Goal: Use online tool/utility: Utilize a website feature to perform a specific function

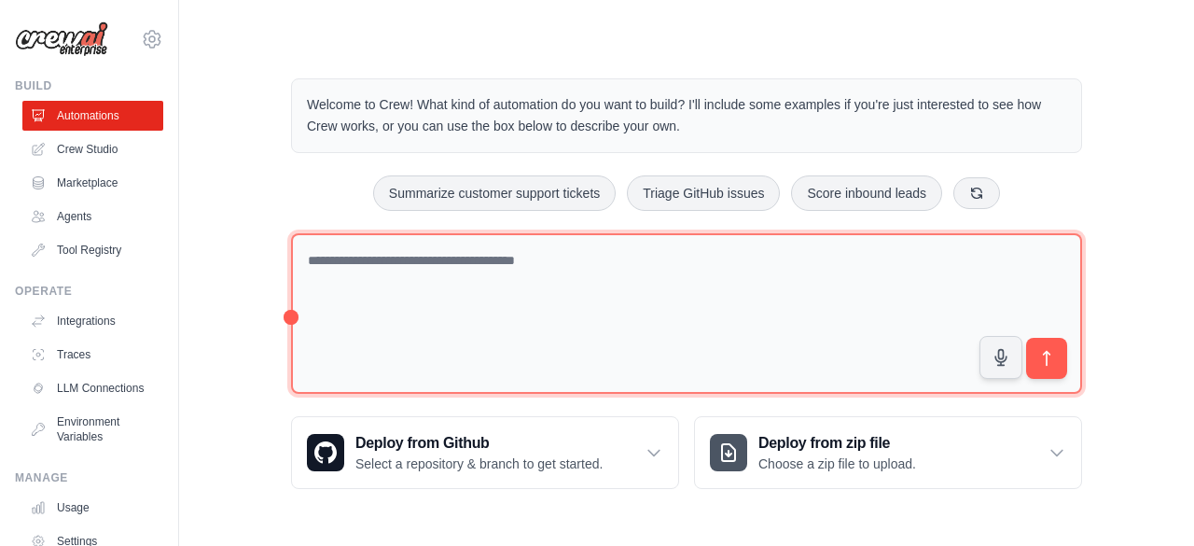
click at [394, 258] on textarea at bounding box center [686, 313] width 791 height 161
paste textarea "**********"
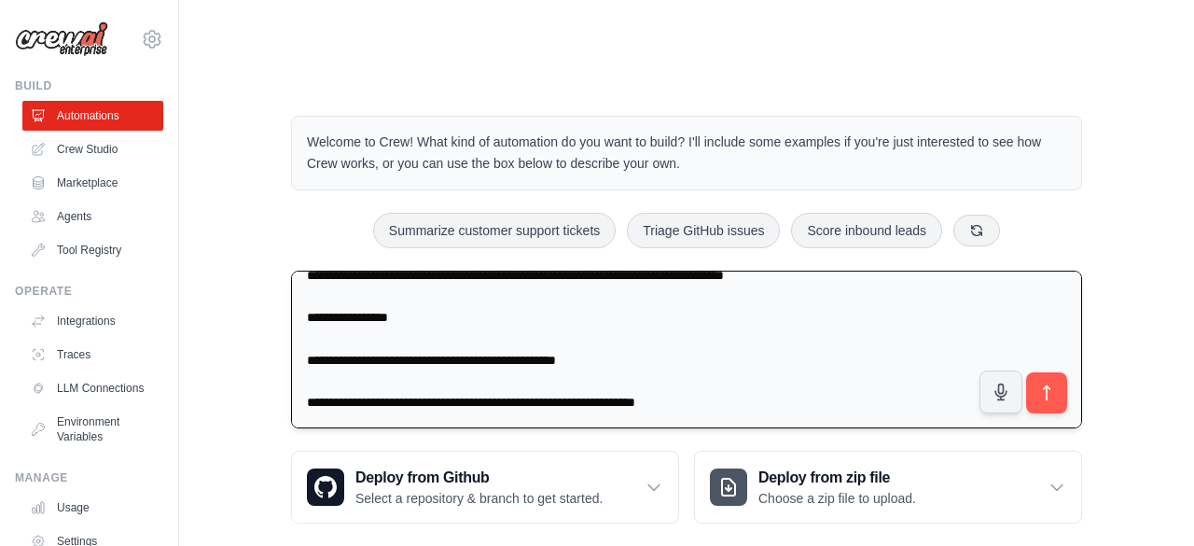
scroll to position [2588, 0]
paste textarea "**********"
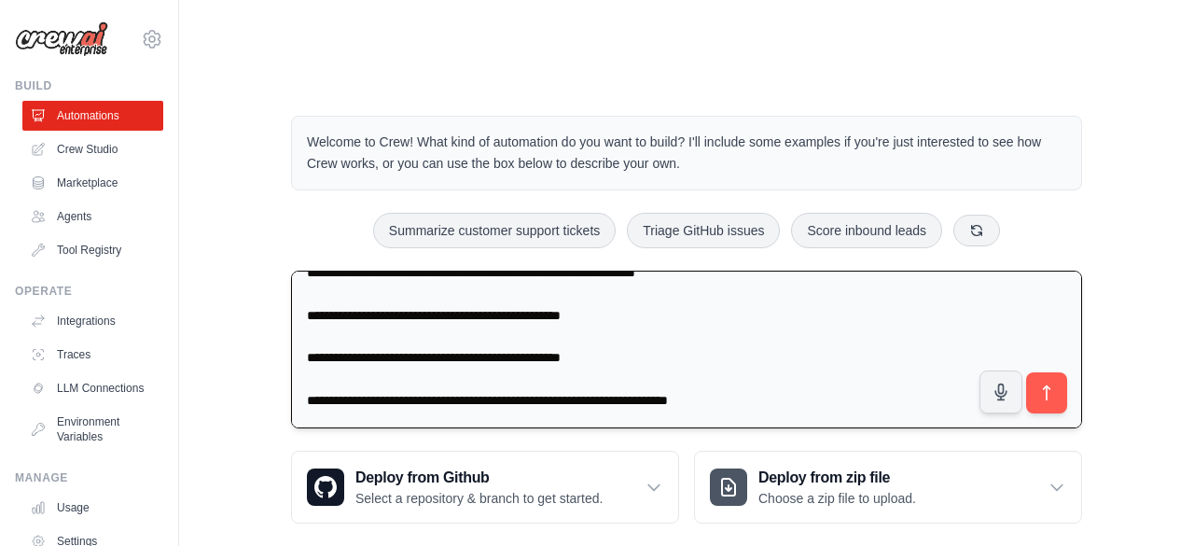
scroll to position [2993, 0]
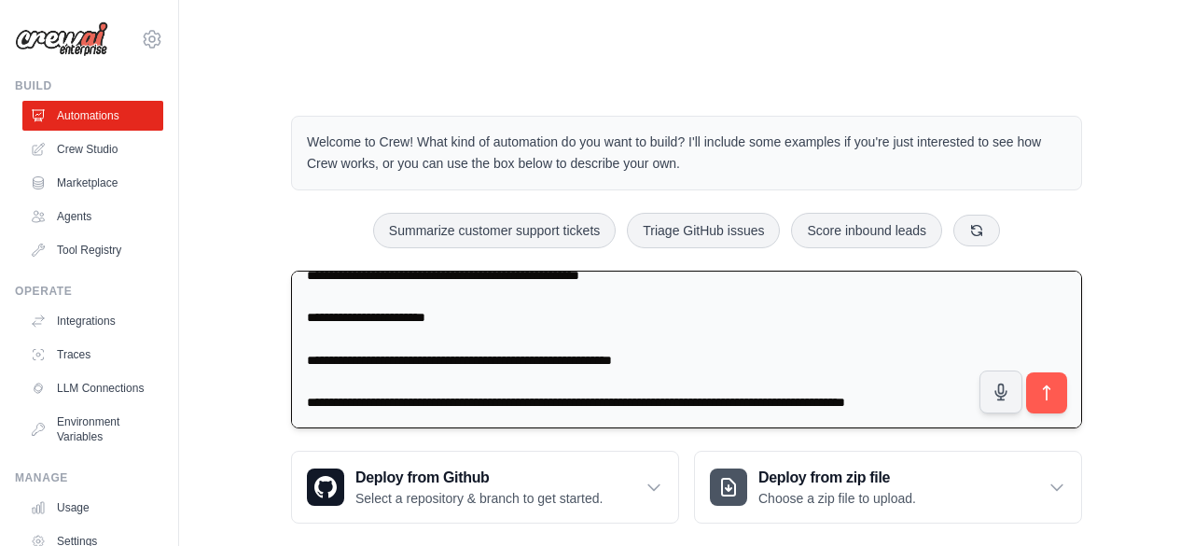
drag, startPoint x: 694, startPoint y: 332, endPoint x: 308, endPoint y: 341, distance: 386.2
click at [308, 341] on textarea at bounding box center [686, 349] width 791 height 159
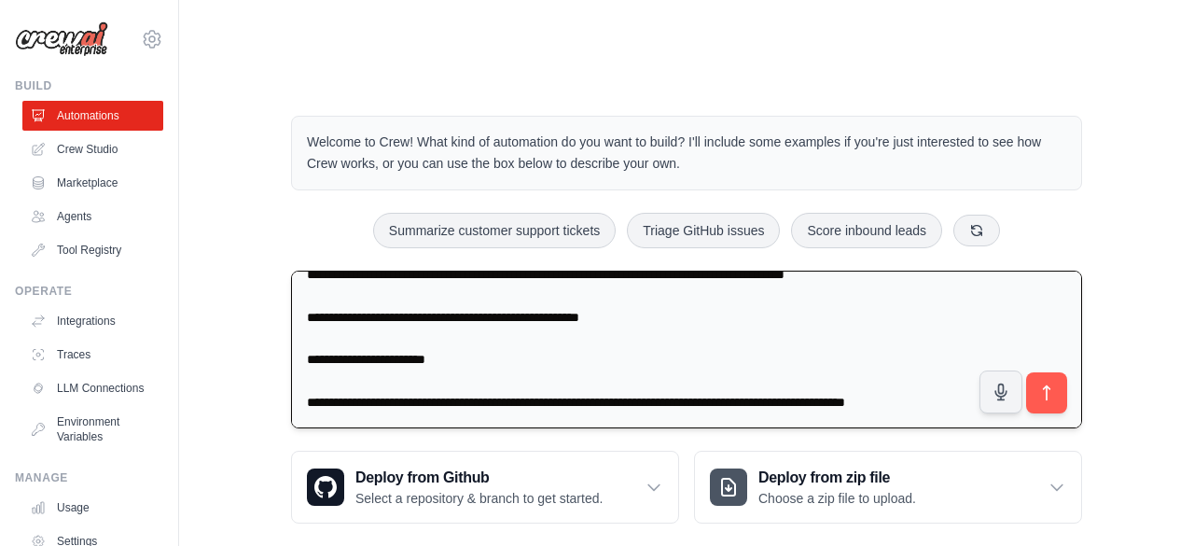
scroll to position [2969, 0]
click at [968, 365] on textarea at bounding box center [686, 349] width 791 height 159
paste textarea "**********"
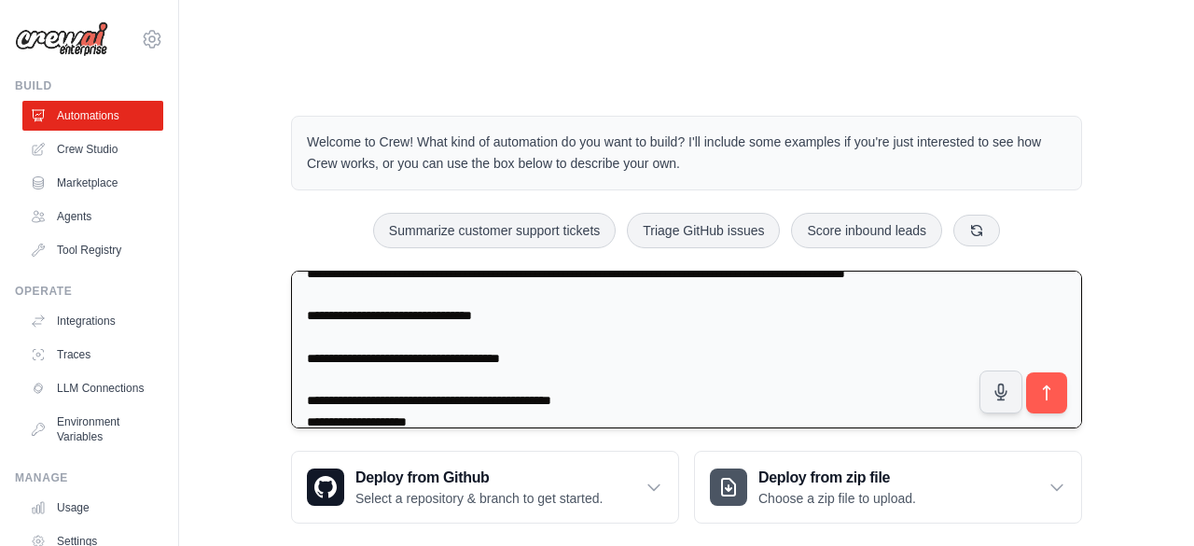
scroll to position [4351, 0]
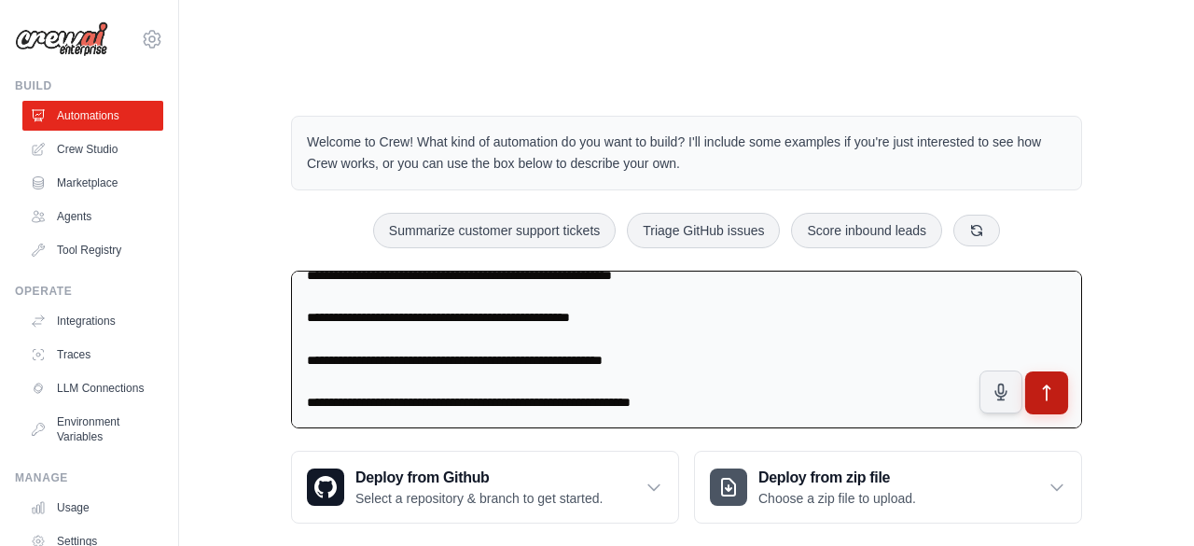
type textarea "**********"
click at [1059, 371] on button "submit" at bounding box center [1046, 392] width 43 height 43
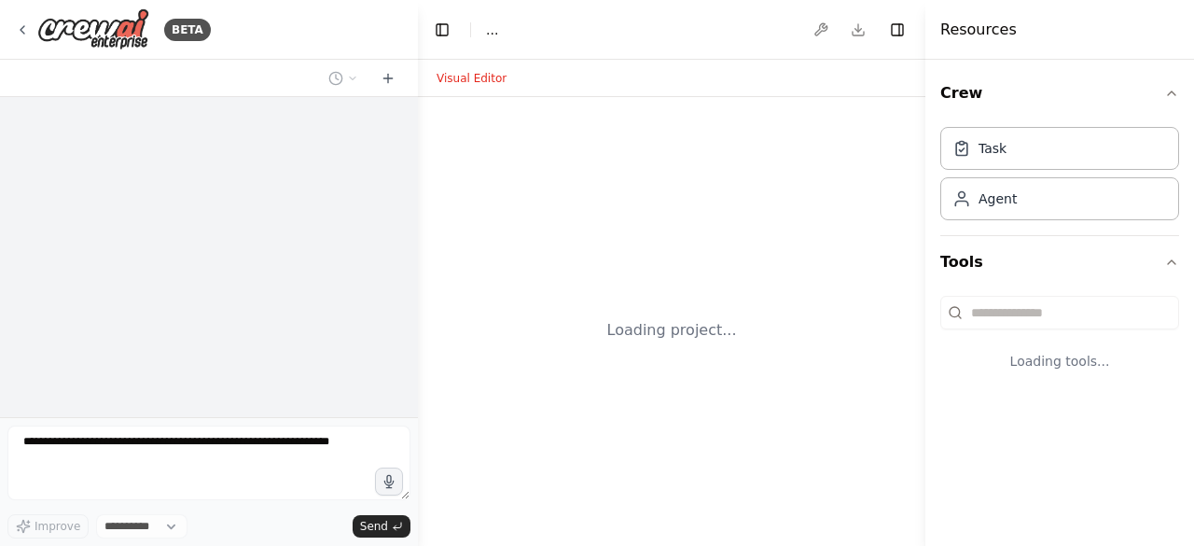
select select "****"
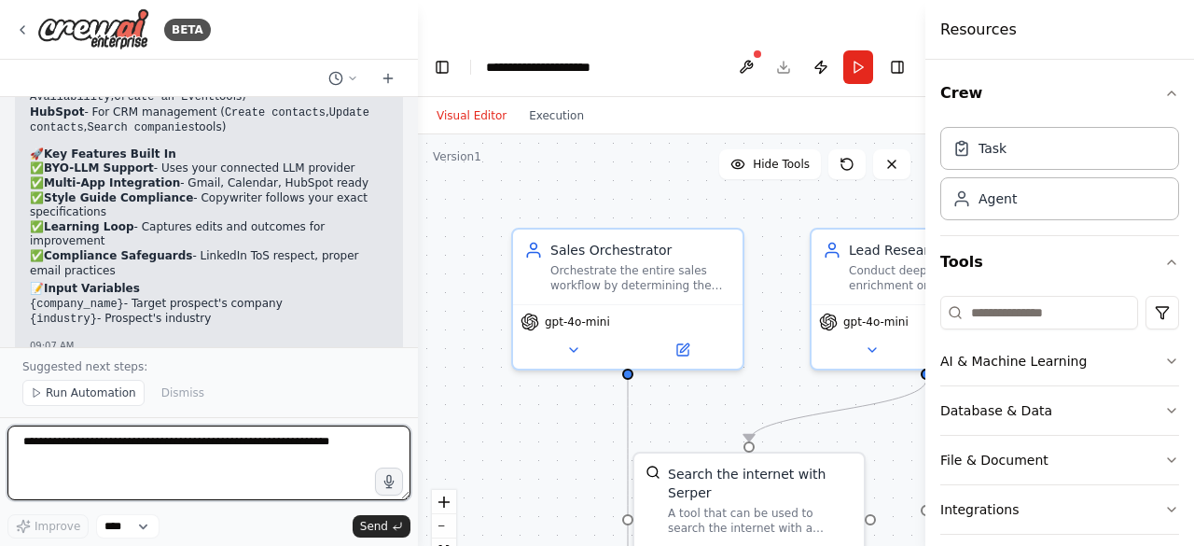
scroll to position [5273, 0]
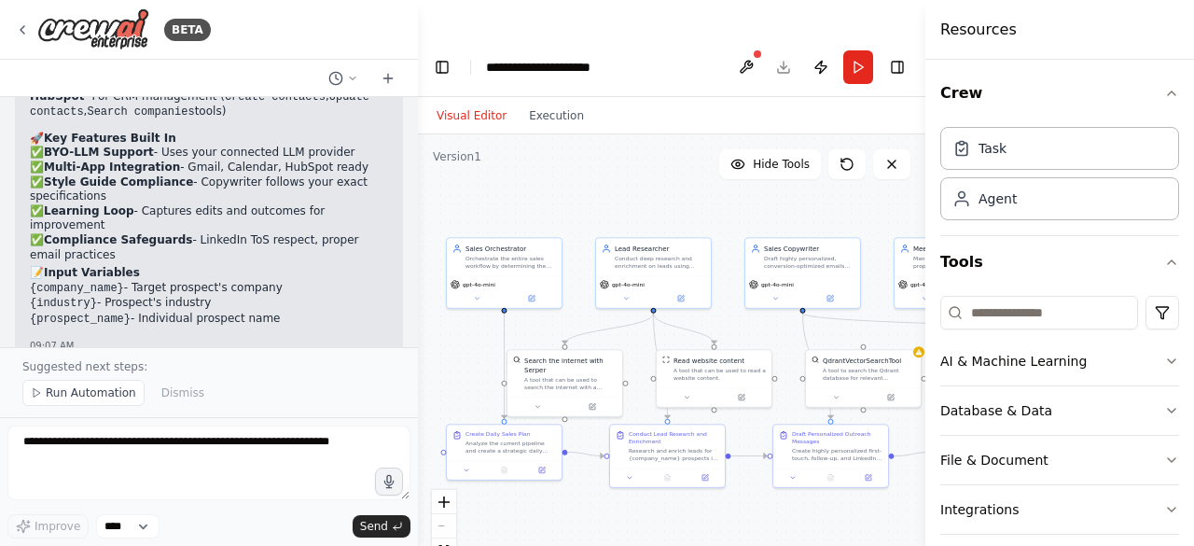
drag, startPoint x: 769, startPoint y: 261, endPoint x: 670, endPoint y: 147, distance: 151.3
click at [670, 147] on div ".deletable-edge-delete-btn { width: 20px; height: 20px; border: 0px solid #ffff…" at bounding box center [671, 367] width 507 height 466
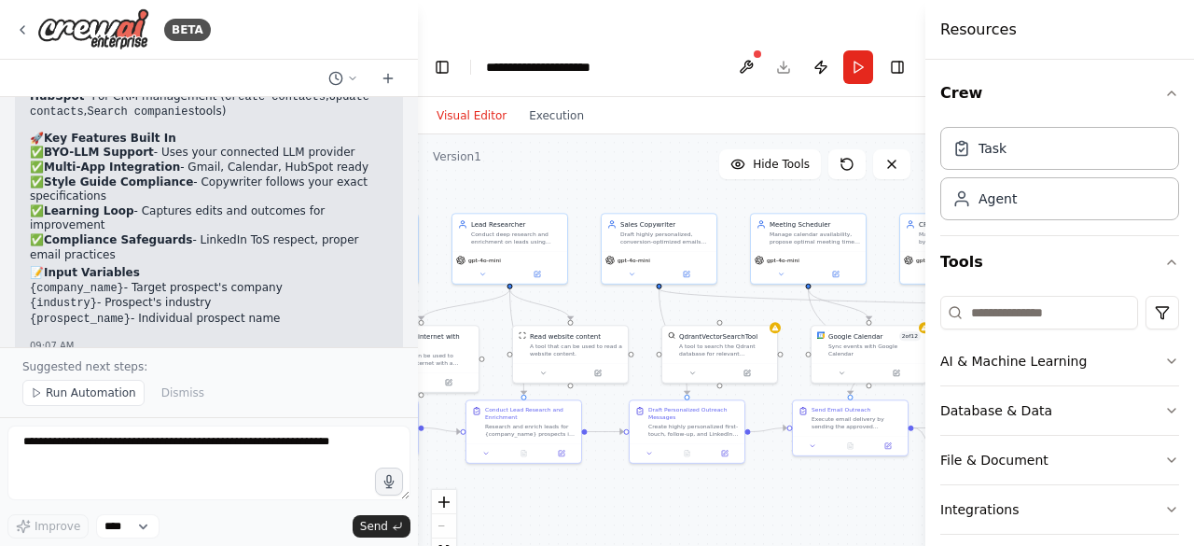
drag, startPoint x: 800, startPoint y: 490, endPoint x: 670, endPoint y: 471, distance: 131.9
click at [670, 471] on div ".deletable-edge-delete-btn { width: 20px; height: 20px; border: 0px solid #ffff…" at bounding box center [671, 367] width 507 height 466
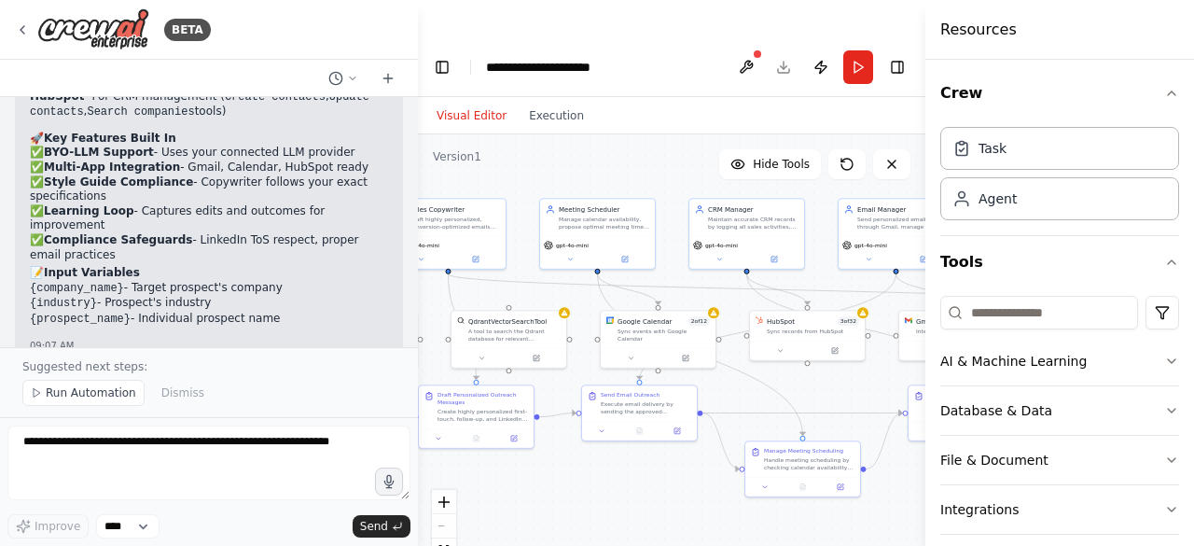
drag, startPoint x: 804, startPoint y: 469, endPoint x: 593, endPoint y: 454, distance: 211.3
click at [593, 454] on div ".deletable-edge-delete-btn { width: 20px; height: 20px; border: 0px solid #ffff…" at bounding box center [671, 367] width 507 height 466
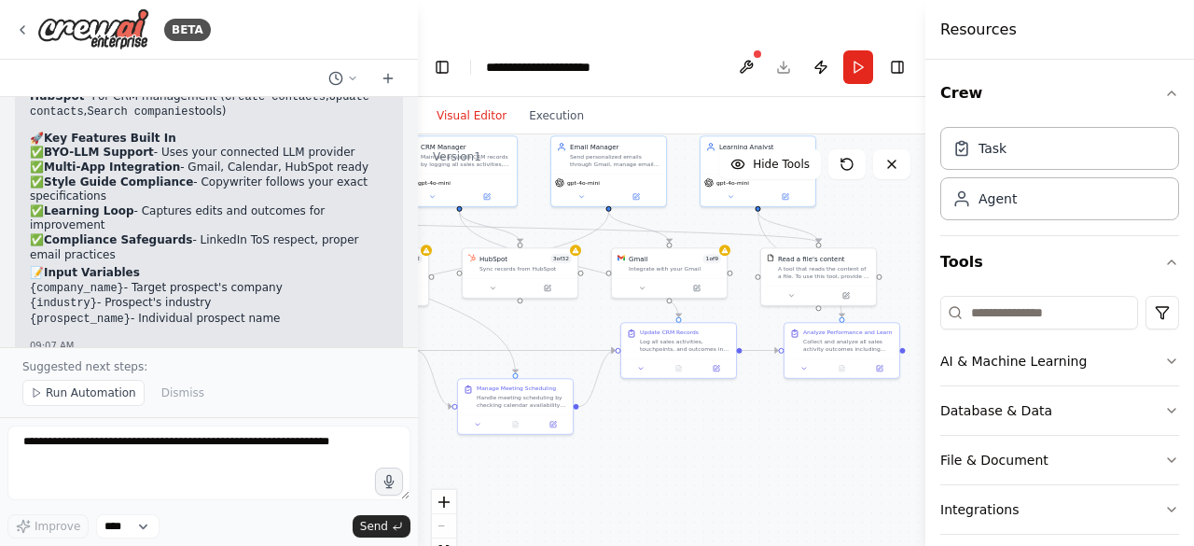
drag, startPoint x: 858, startPoint y: 490, endPoint x: 569, endPoint y: 427, distance: 295.8
click at [569, 427] on div ".deletable-edge-delete-btn { width: 20px; height: 20px; border: 0px solid #ffff…" at bounding box center [671, 367] width 507 height 466
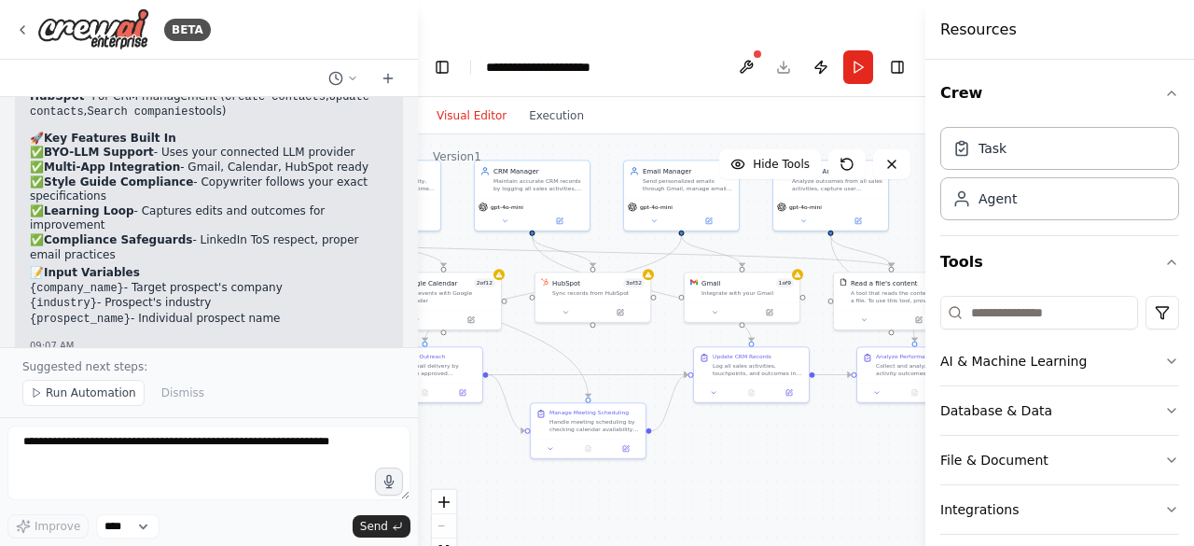
drag, startPoint x: 836, startPoint y: 426, endPoint x: 910, endPoint y: 450, distance: 78.4
click at [910, 450] on div ".deletable-edge-delete-btn { width: 20px; height: 20px; border: 0px solid #ffff…" at bounding box center [671, 367] width 507 height 466
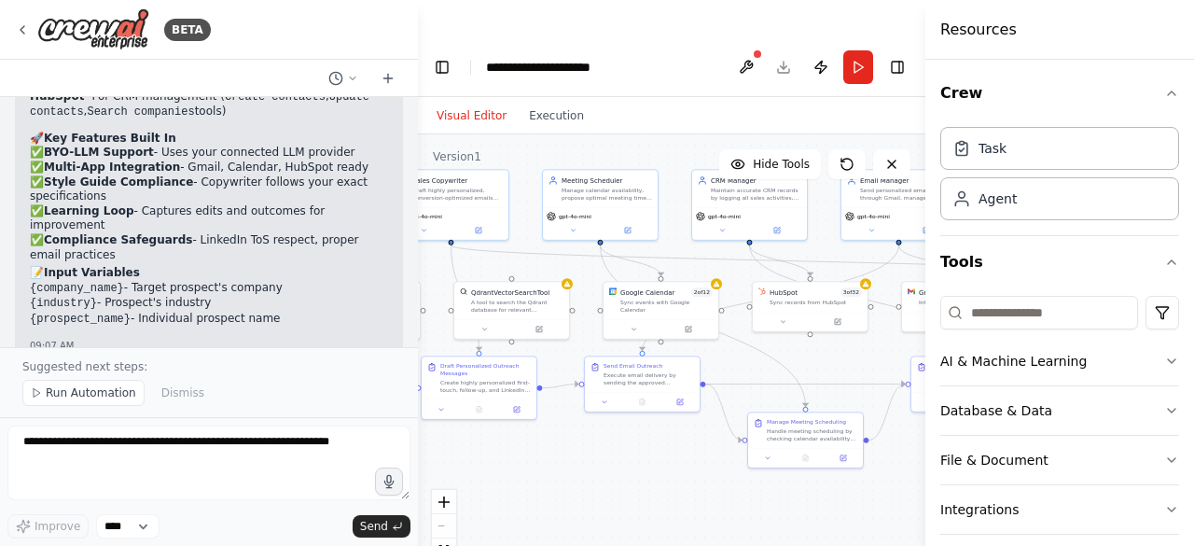
drag, startPoint x: 540, startPoint y: 469, endPoint x: 807, endPoint y: 491, distance: 267.6
click at [807, 491] on div ".deletable-edge-delete-btn { width: 20px; height: 20px; border: 0px solid #ffff…" at bounding box center [671, 367] width 507 height 466
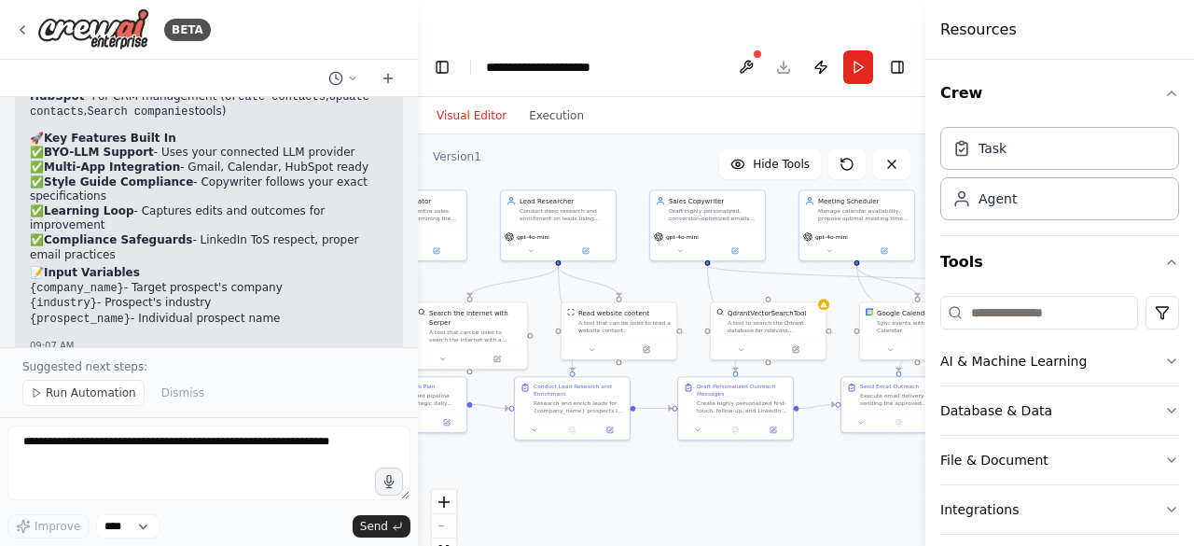
drag, startPoint x: 589, startPoint y: 454, endPoint x: 796, endPoint y: 463, distance: 207.2
click at [796, 463] on div ".deletable-edge-delete-btn { width: 20px; height: 20px; border: 0px solid #ffff…" at bounding box center [671, 367] width 507 height 466
drag, startPoint x: 589, startPoint y: 435, endPoint x: 781, endPoint y: 435, distance: 192.1
click at [781, 435] on div ".deletable-edge-delete-btn { width: 20px; height: 20px; border: 0px solid #ffff…" at bounding box center [671, 367] width 507 height 466
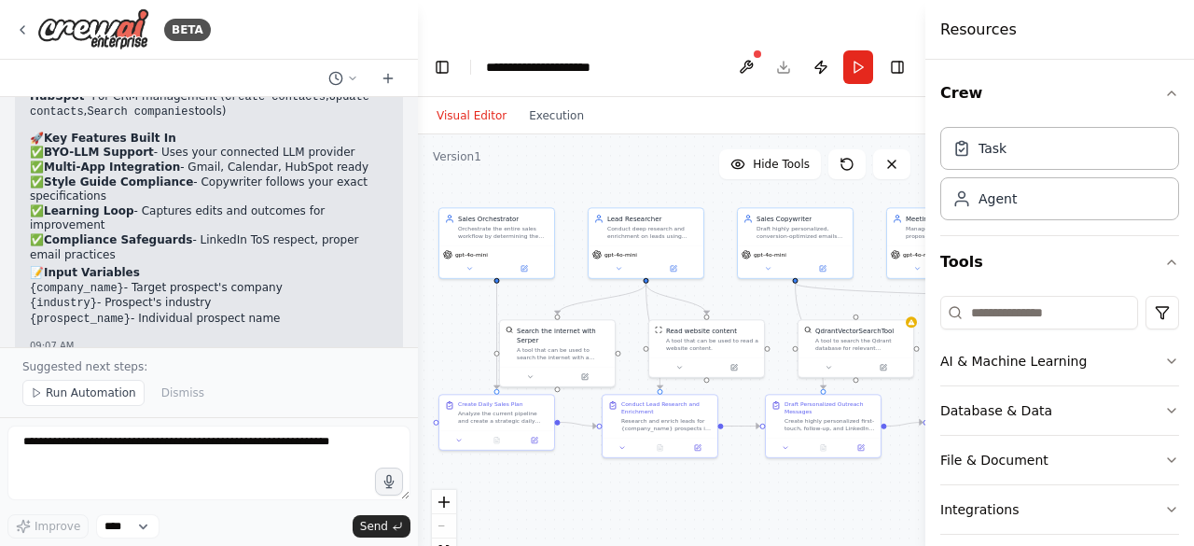
drag, startPoint x: 837, startPoint y: 438, endPoint x: 733, endPoint y: 456, distance: 105.9
click at [733, 456] on div ".deletable-edge-delete-btn { width: 20px; height: 20px; border: 0px solid #ffff…" at bounding box center [671, 367] width 507 height 466
click at [785, 37] on header "**********" at bounding box center [671, 67] width 507 height 60
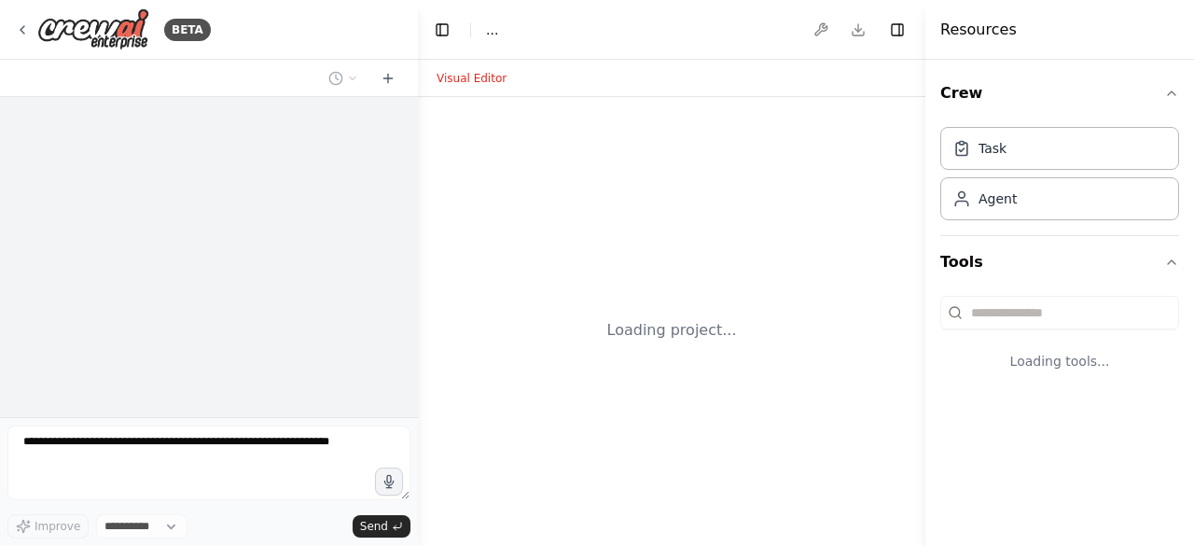
select select "****"
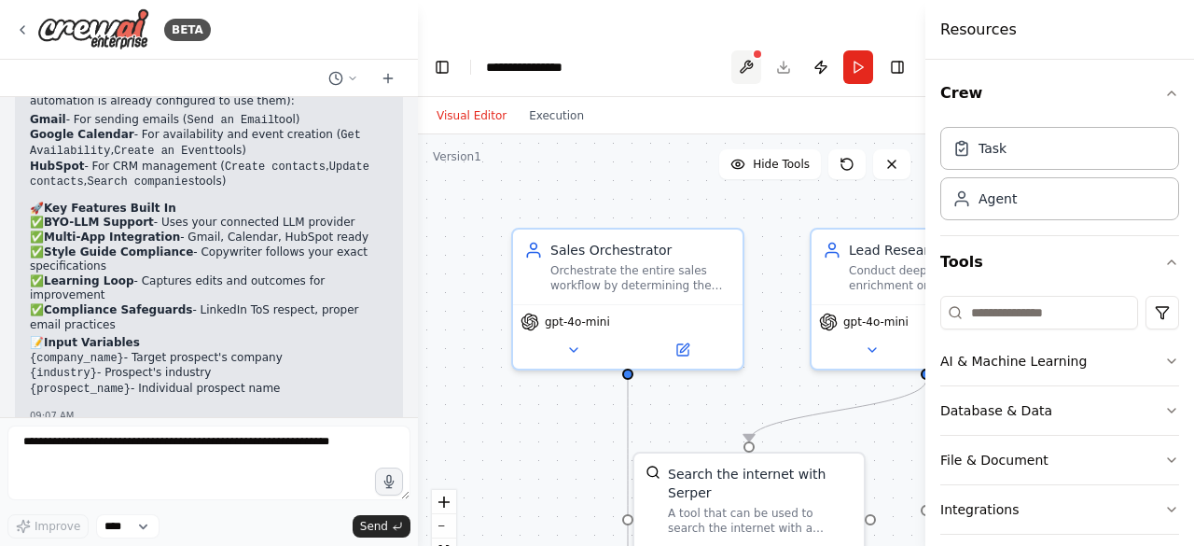
click at [745, 50] on button at bounding box center [746, 67] width 30 height 34
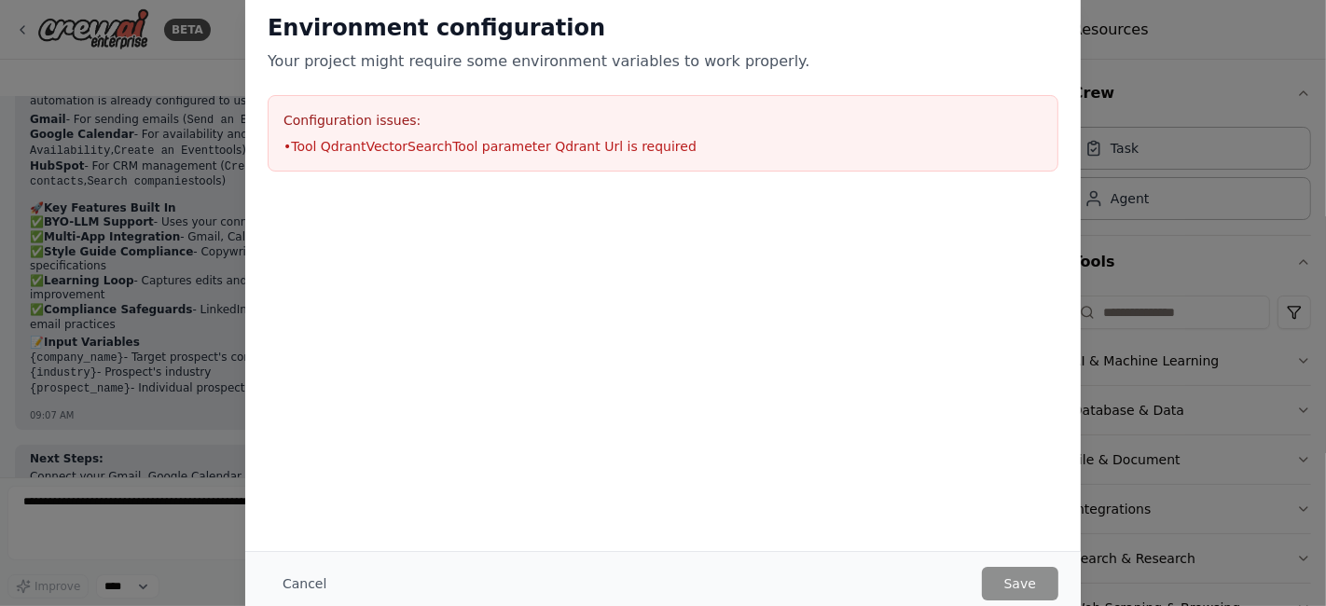
scroll to position [5161, 0]
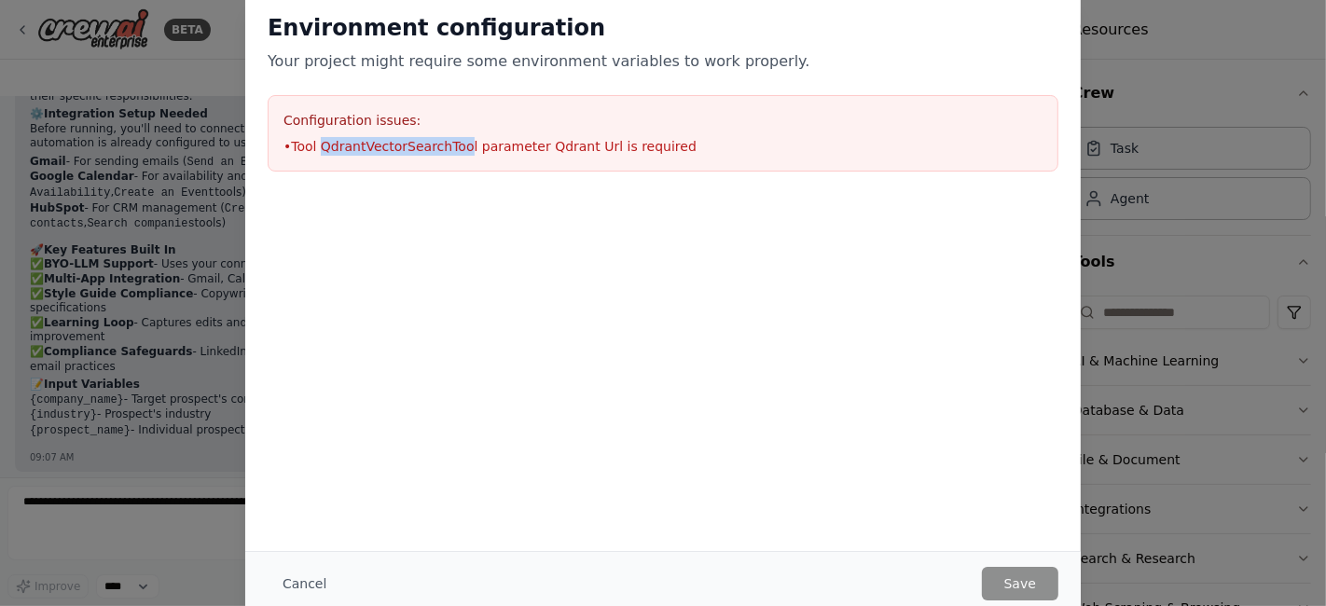
drag, startPoint x: 320, startPoint y: 146, endPoint x: 456, endPoint y: 145, distance: 136.2
click at [456, 145] on li "• Tool QdrantVectorSearchTool parameter Qdrant Url is required" at bounding box center [662, 146] width 759 height 19
copy li "QdrantVectorSearchToo"
